Goal: Transaction & Acquisition: Subscribe to service/newsletter

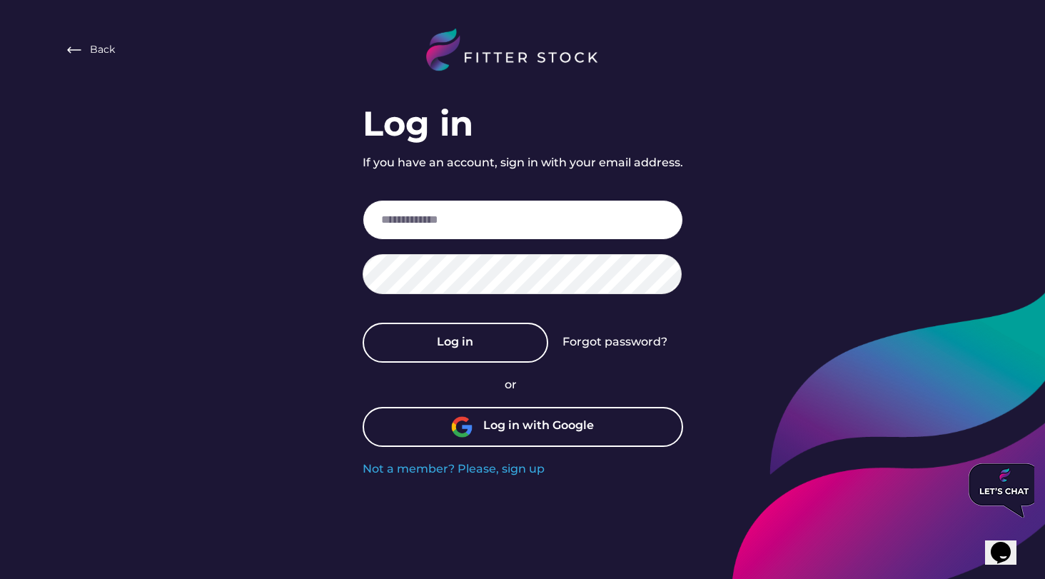
click at [615, 210] on input "email" at bounding box center [523, 220] width 320 height 40
type input "**********"
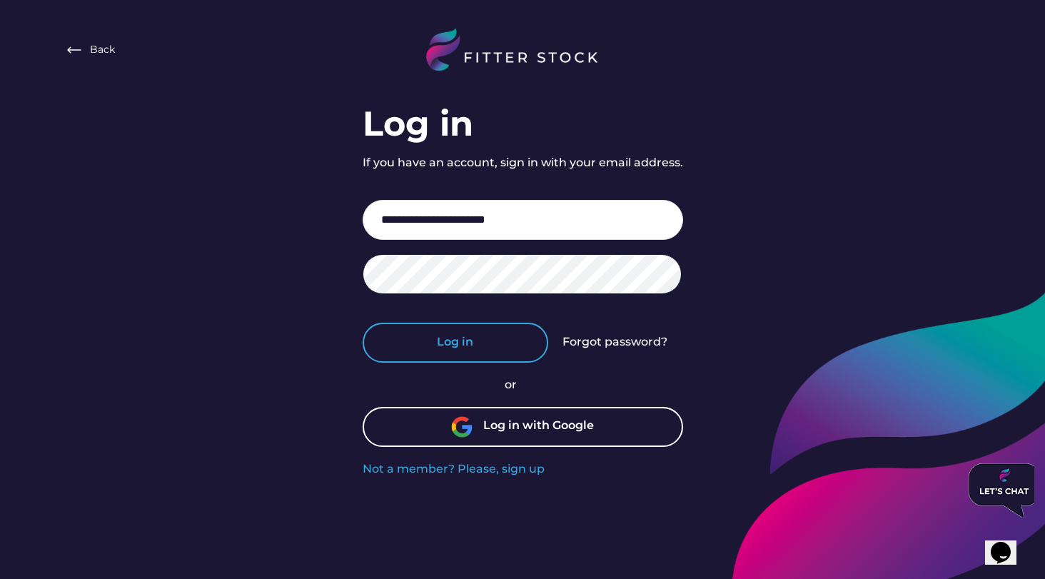
click at [487, 353] on button "Log in" at bounding box center [456, 343] width 186 height 40
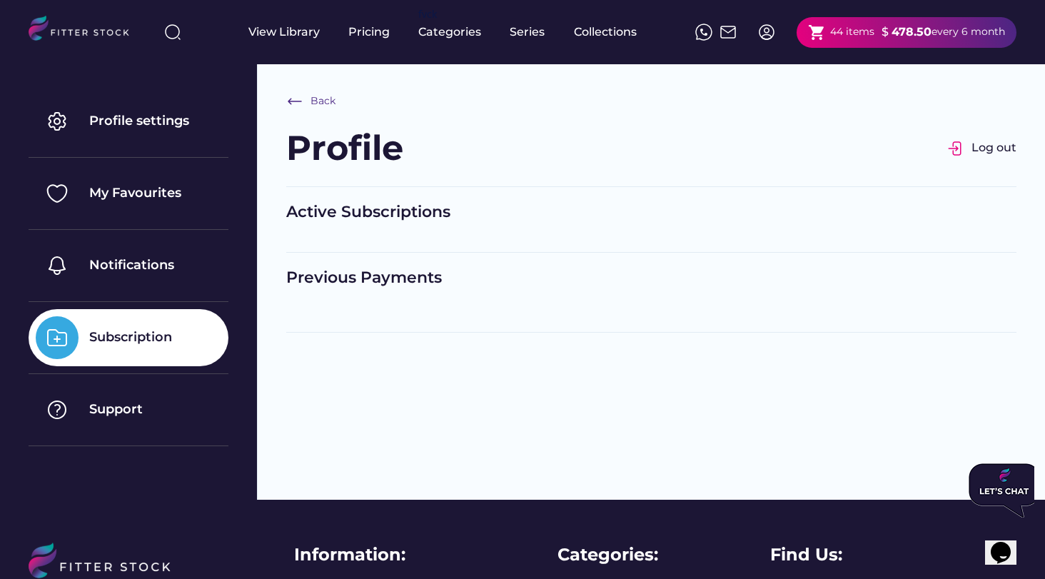
click at [835, 28] on div "44 items" at bounding box center [852, 32] width 44 height 14
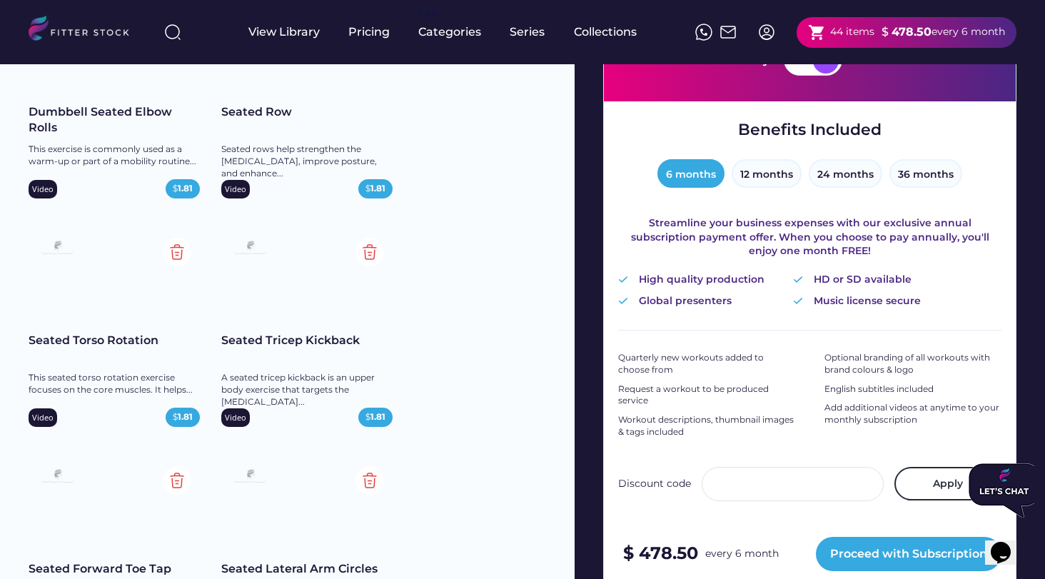
scroll to position [163, 0]
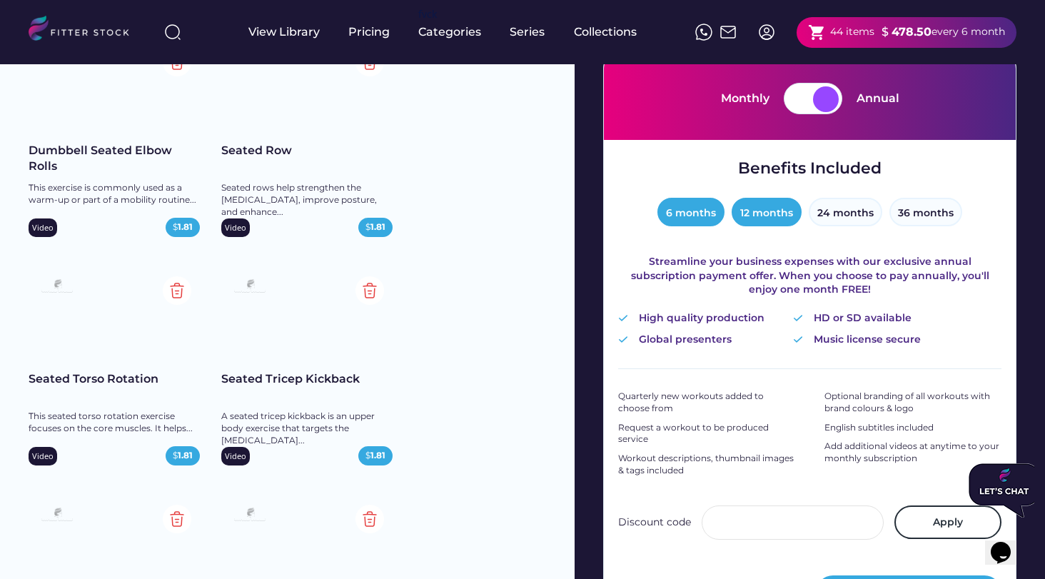
click at [767, 206] on button "12 months" at bounding box center [767, 212] width 70 height 29
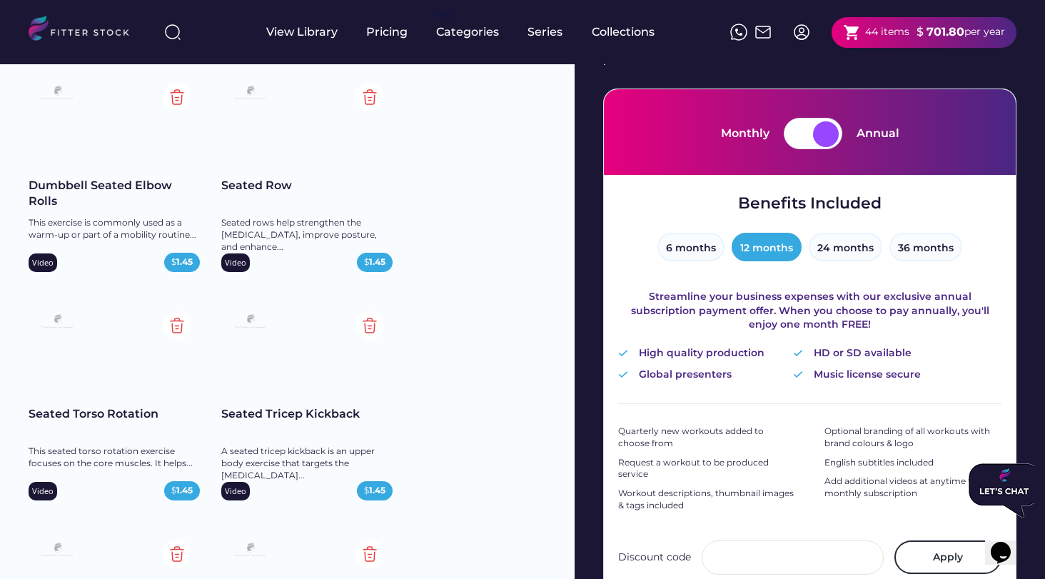
scroll to position [69, 0]
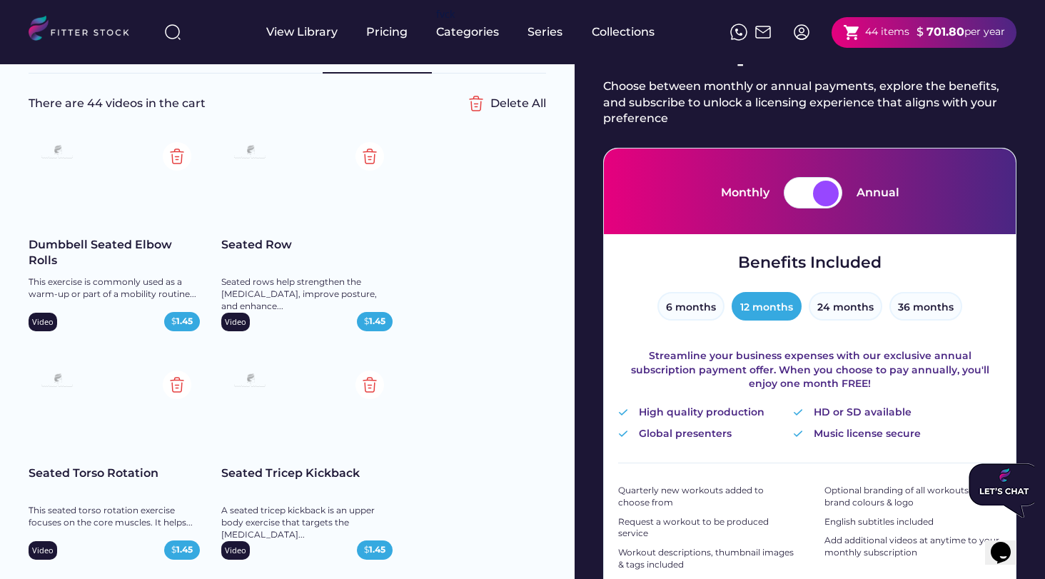
click at [818, 198] on div at bounding box center [826, 194] width 26 height 26
click at [821, 196] on div at bounding box center [826, 194] width 26 height 26
click at [824, 194] on div at bounding box center [826, 194] width 26 height 26
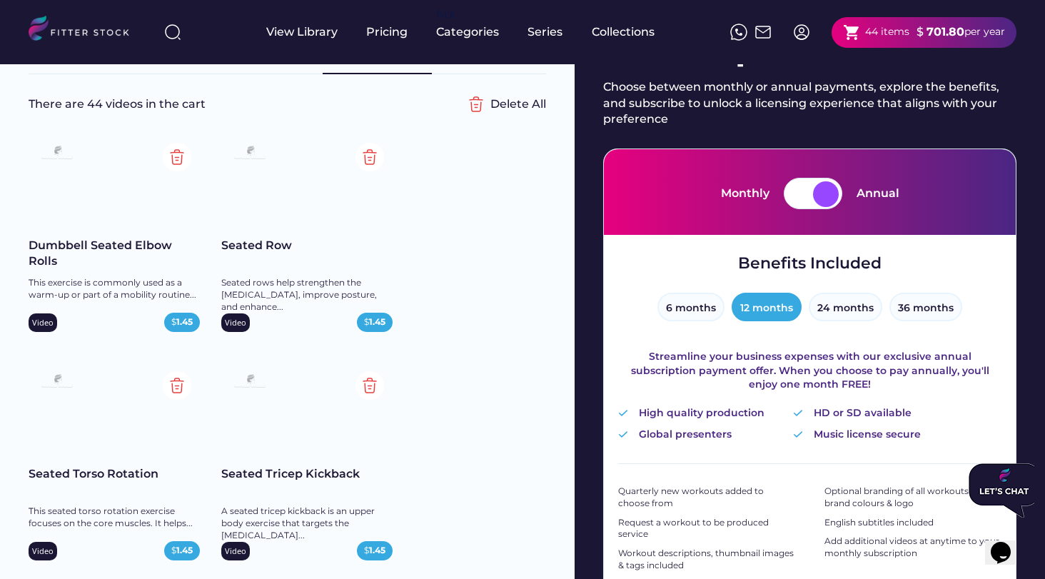
scroll to position [67, 0]
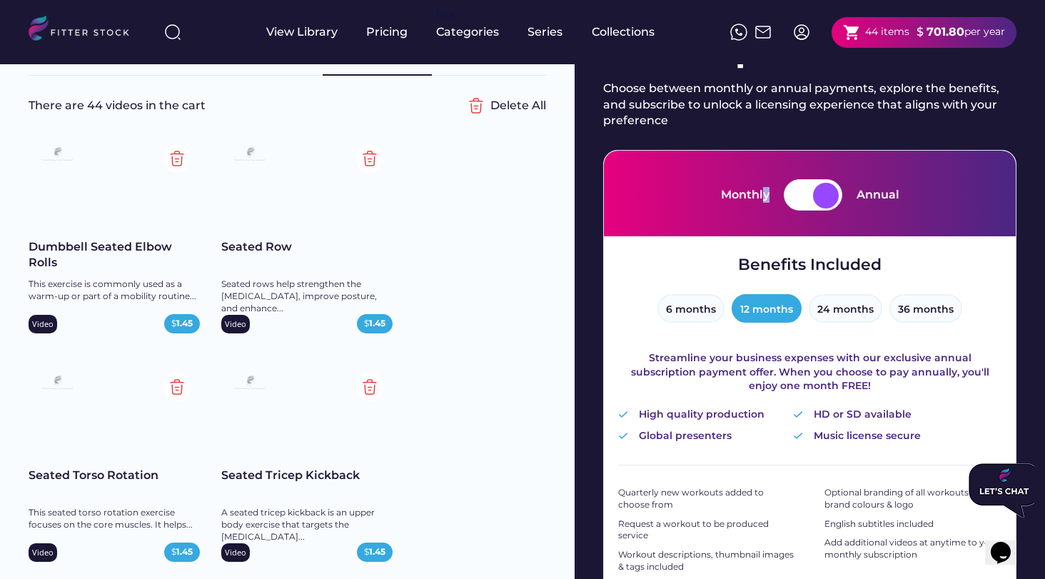
drag, startPoint x: 824, startPoint y: 198, endPoint x: 761, endPoint y: 199, distance: 62.8
click at [762, 199] on div "Monthly Annual" at bounding box center [810, 194] width 178 height 31
click at [750, 193] on div "Monthly" at bounding box center [745, 195] width 49 height 16
click at [792, 194] on div at bounding box center [800, 196] width 26 height 26
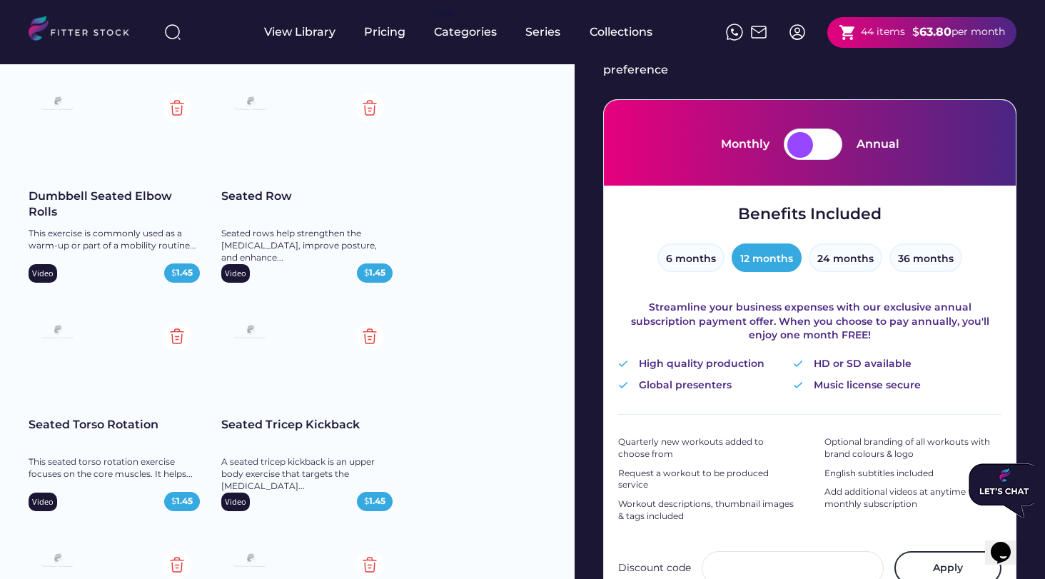
scroll to position [135, 0]
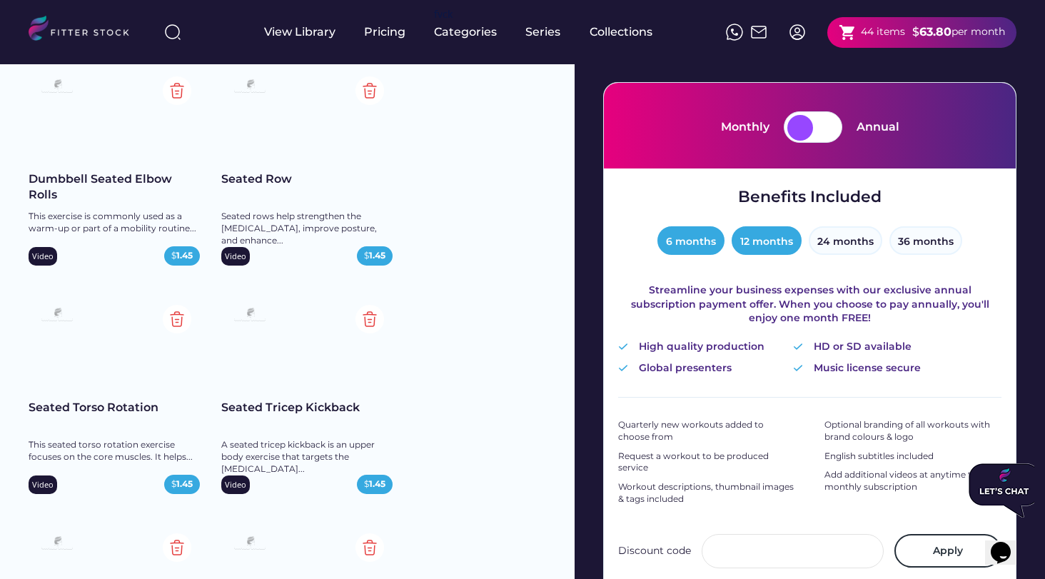
click at [684, 243] on button "6 months" at bounding box center [690, 240] width 67 height 29
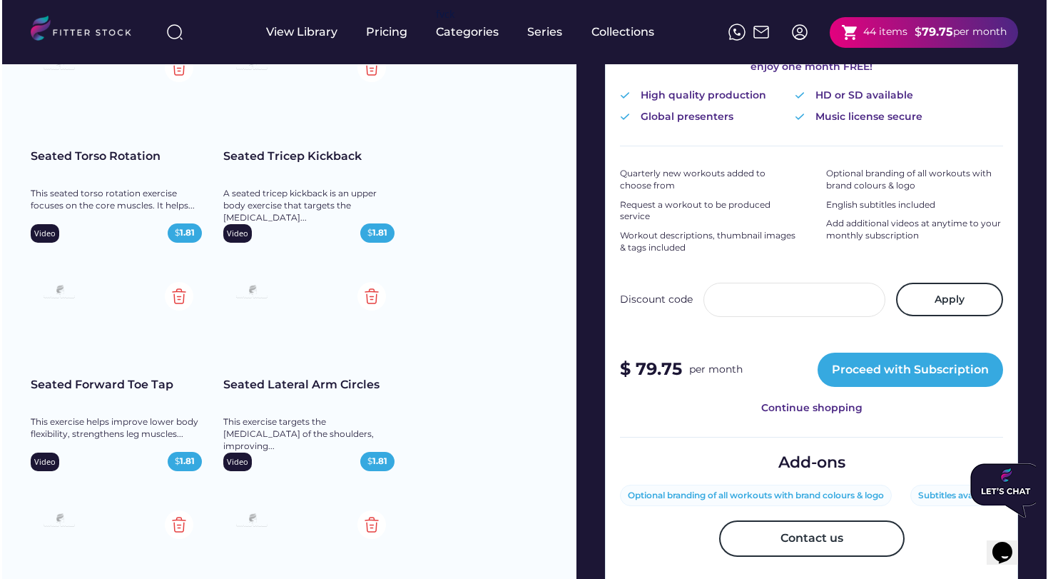
scroll to position [393, 0]
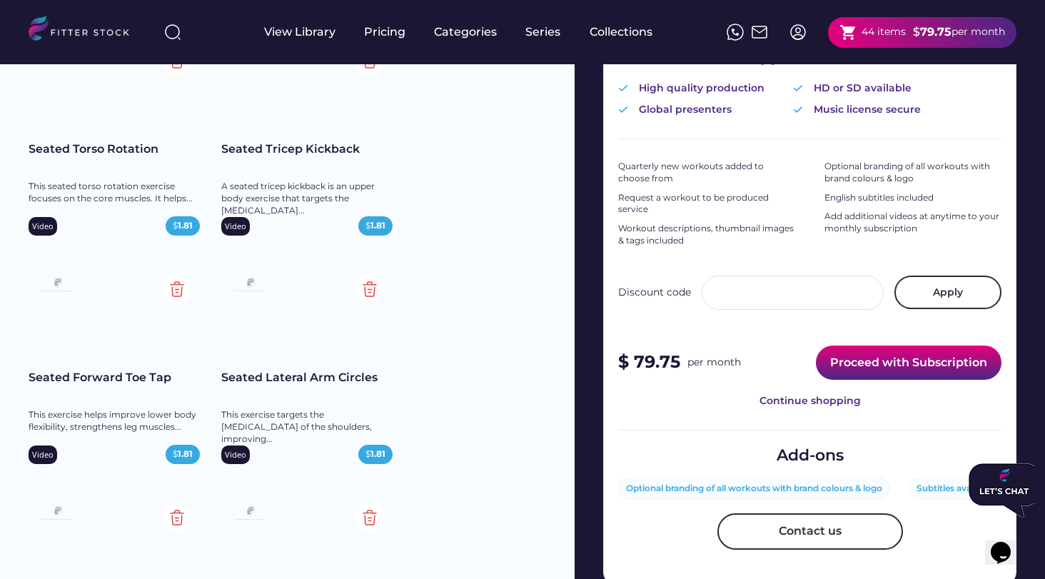
click at [859, 358] on button "Proceed with Subscription" at bounding box center [909, 362] width 186 height 34
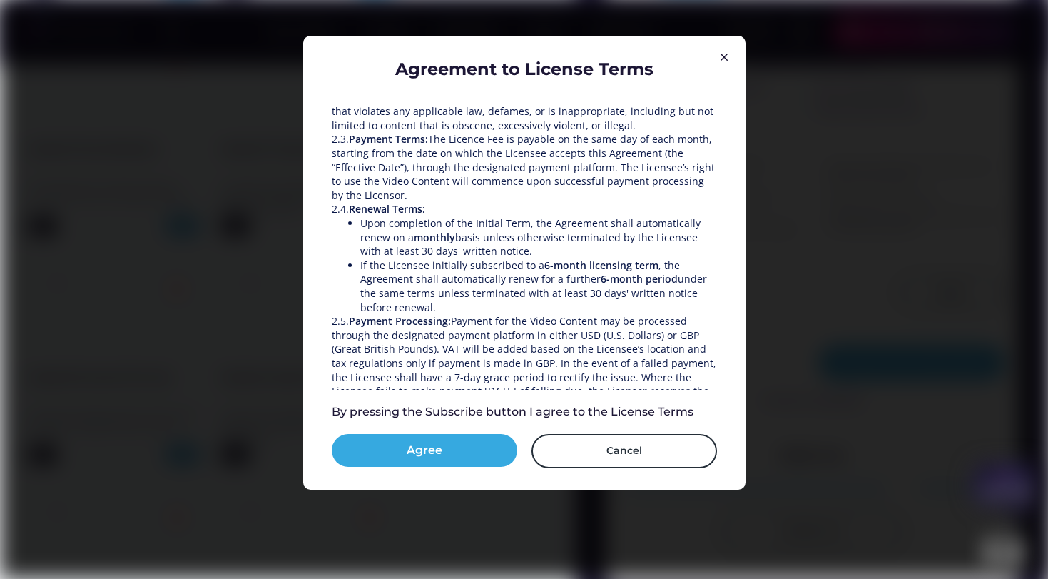
scroll to position [481, 0]
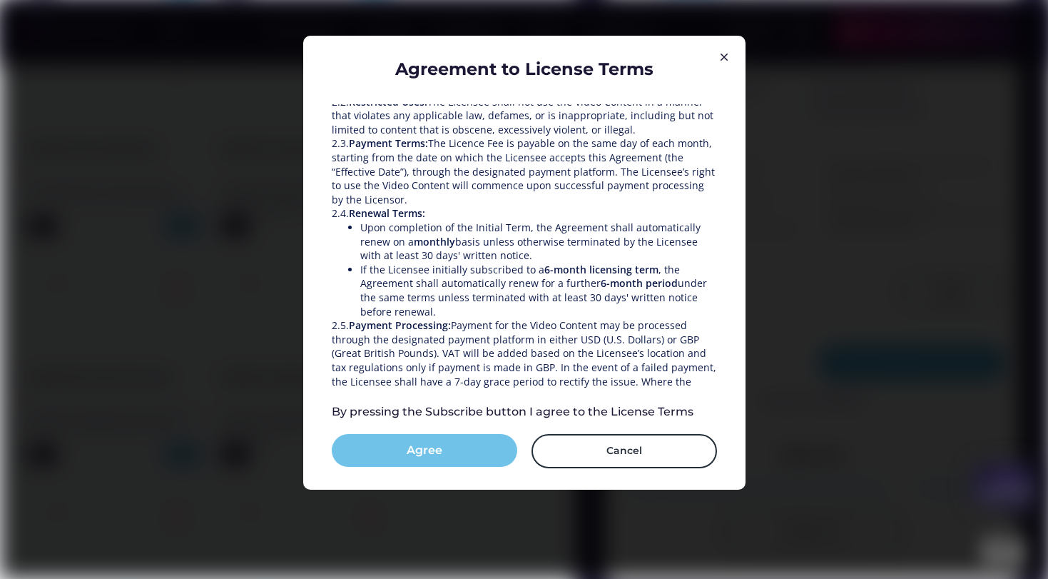
click at [426, 456] on button "Agree" at bounding box center [425, 450] width 186 height 33
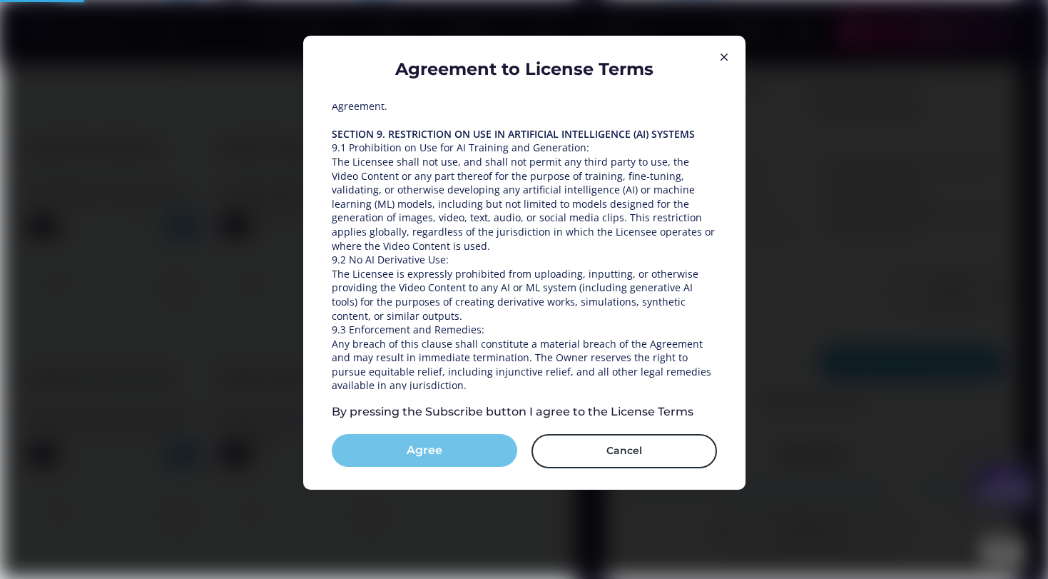
scroll to position [1966, 0]
